Goal: Information Seeking & Learning: Find specific fact

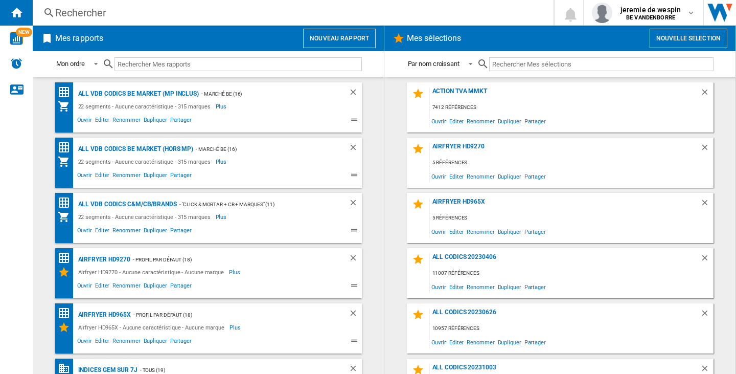
click at [110, 9] on div "Rechercher" at bounding box center [291, 13] width 472 height 14
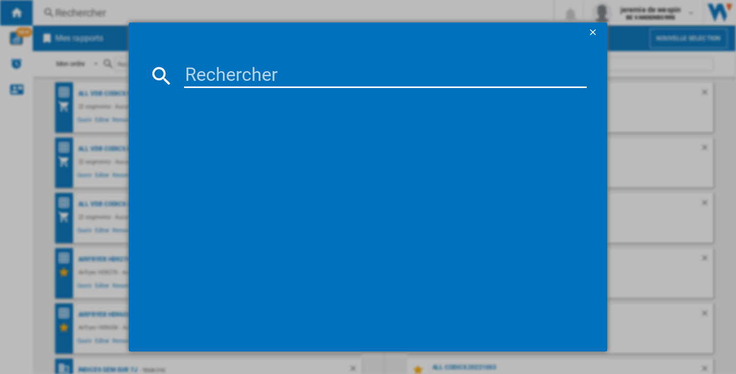
click at [219, 87] on input at bounding box center [385, 75] width 403 height 25
paste input "APPLE IPAD AIR 2025 WIFI 5G LUMIERE STELLAIRE 1TO 13""
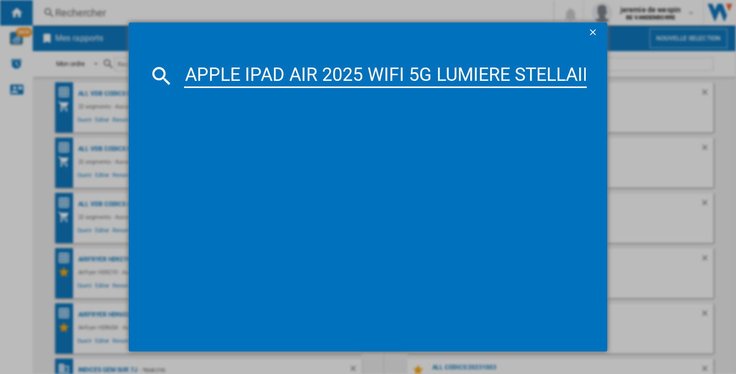
scroll to position [0, 91]
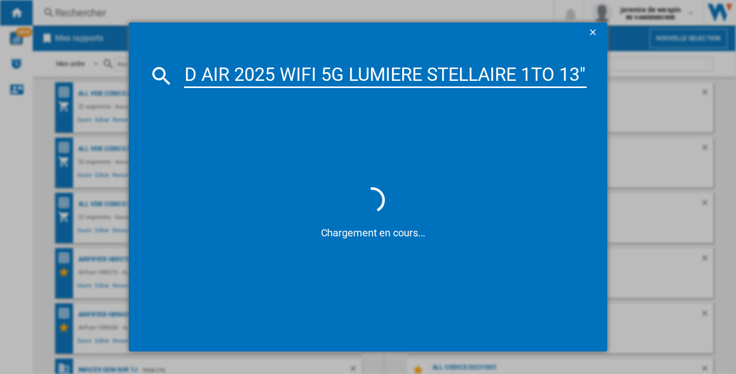
type input "APPLE IPAD AIR 2025 WIFI 5G LUMIERE STELLAIRE 1TO 13""
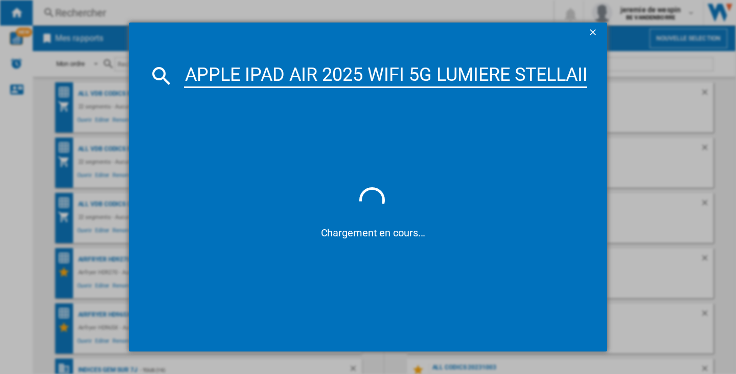
click at [302, 70] on input "APPLE IPAD AIR 2025 WIFI 5G LUMIERE STELLAIRE 1TO 13"" at bounding box center [385, 75] width 403 height 25
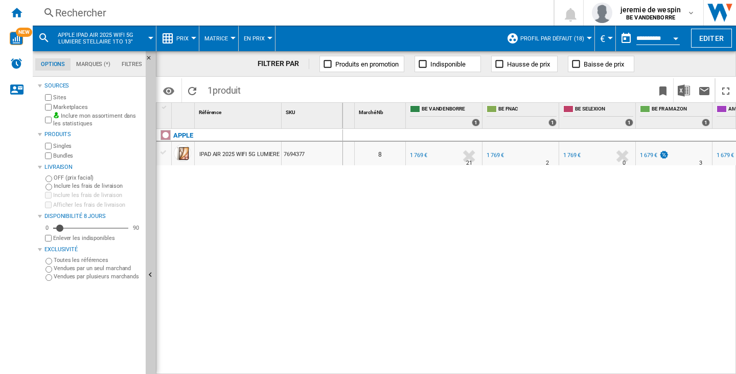
scroll to position [0, 143]
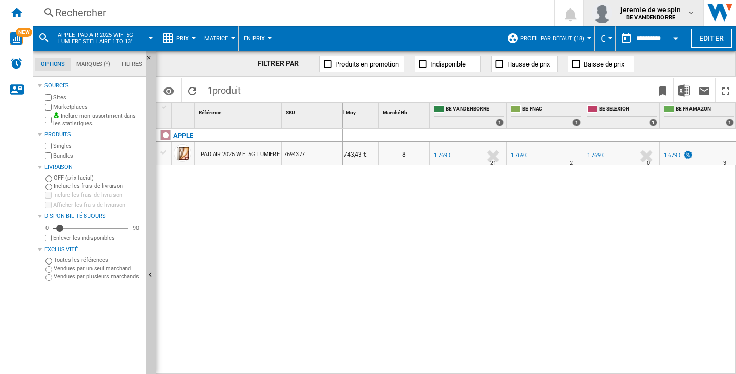
click at [657, 16] on b "BE VANDENBORRE" at bounding box center [650, 17] width 49 height 7
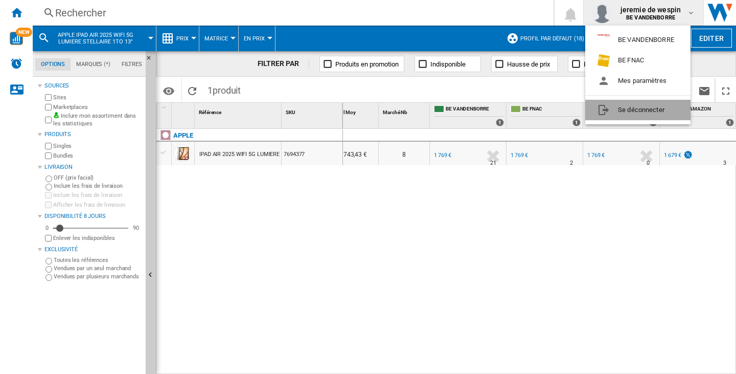
click at [648, 105] on button "Se déconnecter" at bounding box center [638, 110] width 105 height 20
